Goal: Check status

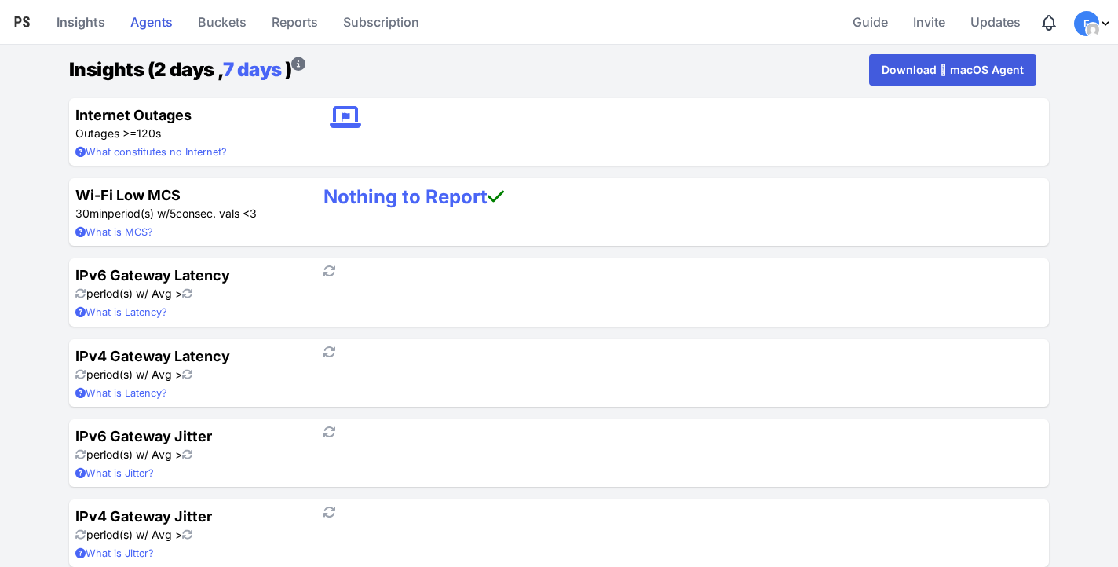
click at [163, 24] on link "Agents" at bounding box center [151, 22] width 55 height 38
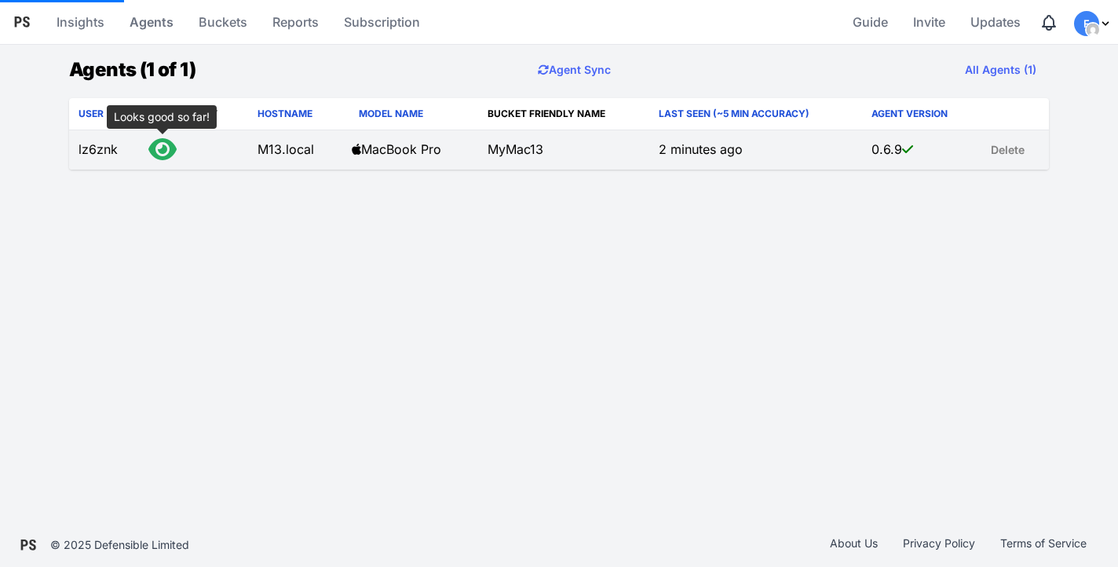
click at [156, 152] on icon at bounding box center [162, 149] width 28 height 25
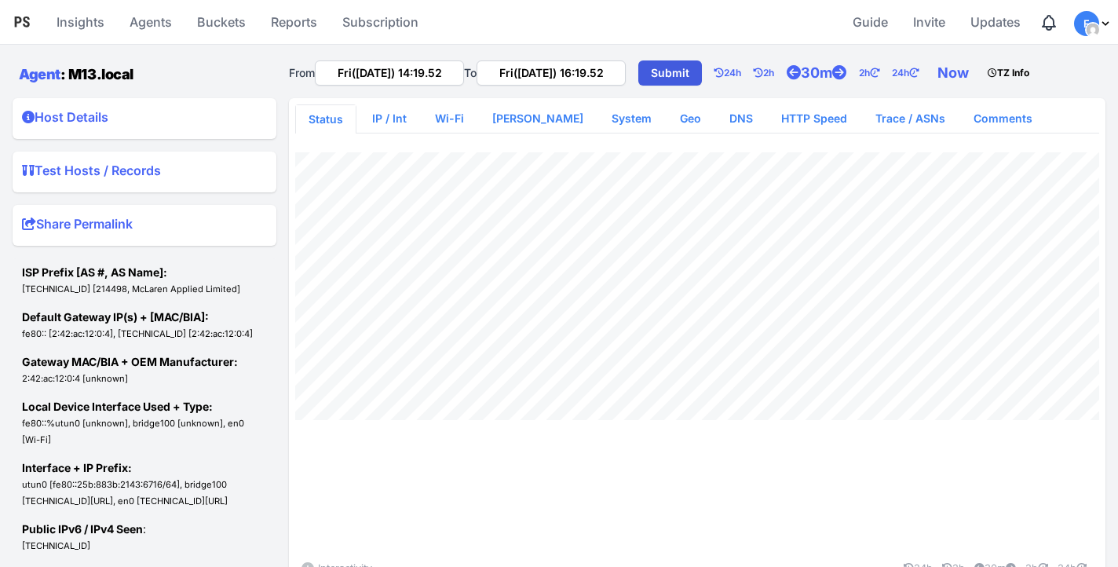
click at [20, 20] on icon at bounding box center [22, 21] width 15 height 11
